Goal: Navigation & Orientation: Understand site structure

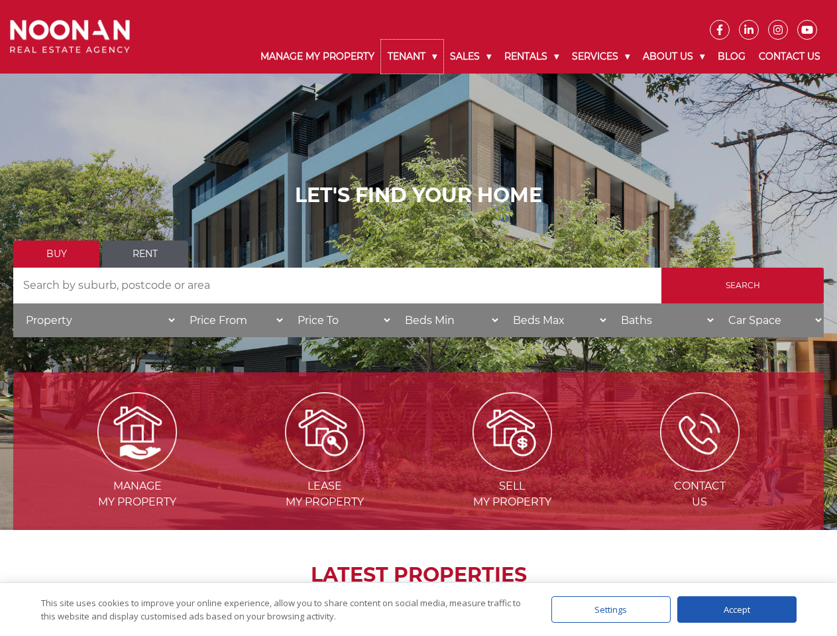
click at [412, 56] on link "Tenant" at bounding box center [412, 57] width 62 height 34
click at [471, 56] on link "Sales" at bounding box center [471, 57] width 54 height 34
click at [532, 56] on link "Rentals" at bounding box center [532, 57] width 68 height 34
click at [603, 56] on link "Services" at bounding box center [601, 57] width 71 height 34
click at [676, 56] on link "About Us" at bounding box center [673, 57] width 75 height 34
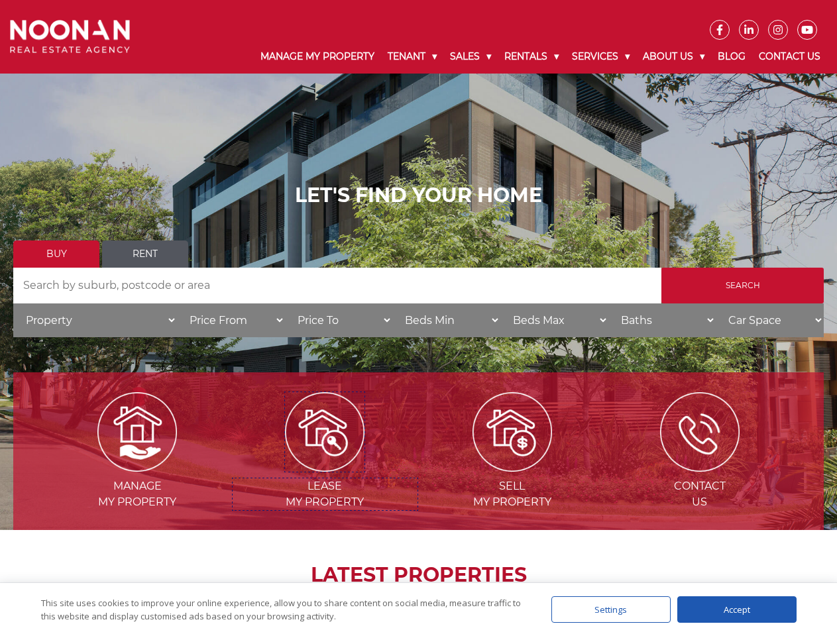
click at [325, 467] on img at bounding box center [325, 432] width 80 height 80
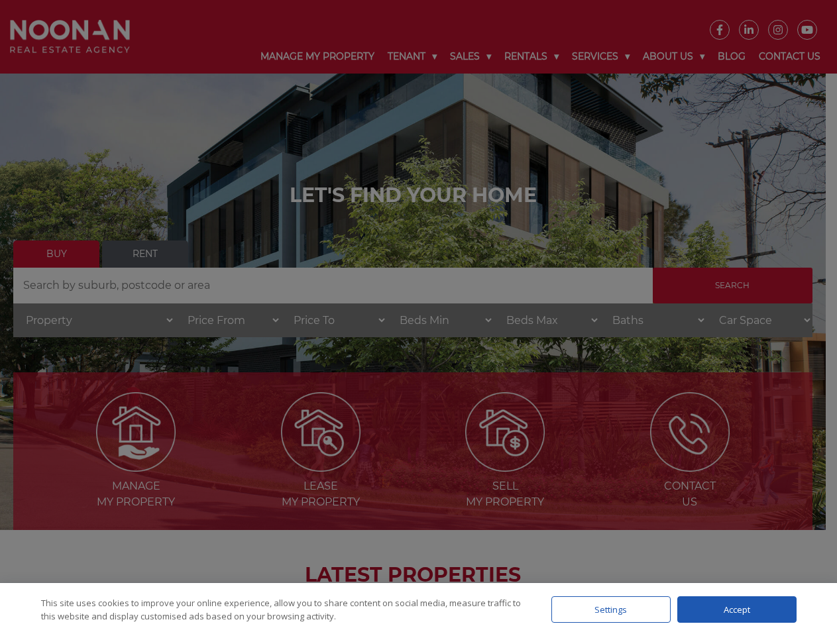
click at [611, 610] on div "Settings" at bounding box center [611, 610] width 119 height 27
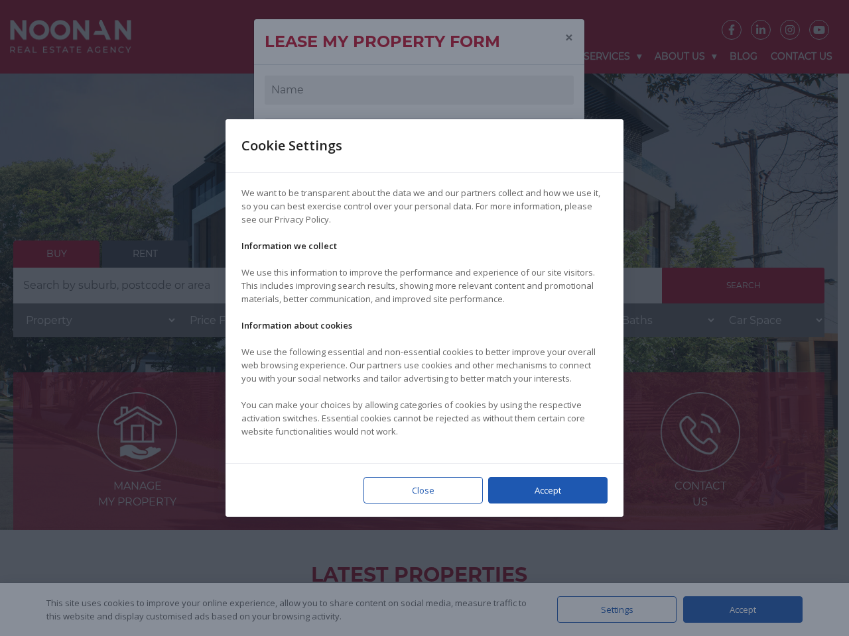
click at [737, 610] on div at bounding box center [424, 318] width 849 height 636
